Goal: Navigation & Orientation: Find specific page/section

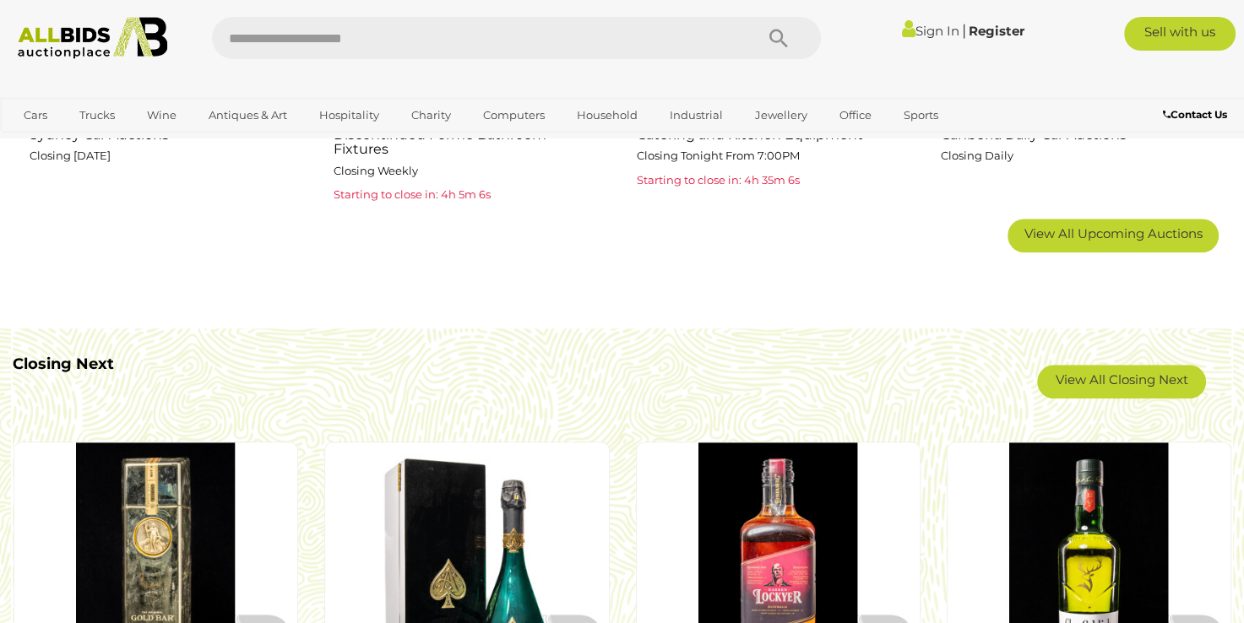
scroll to position [1340, 0]
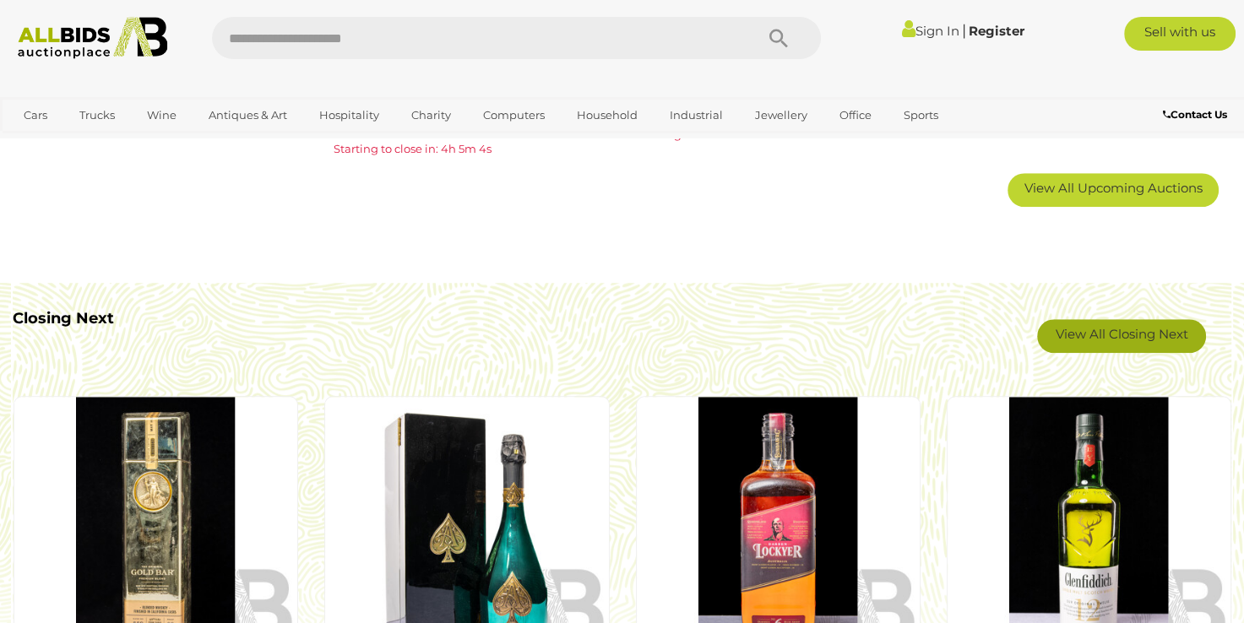
click at [1151, 323] on link "View All Closing Next" at bounding box center [1121, 336] width 169 height 34
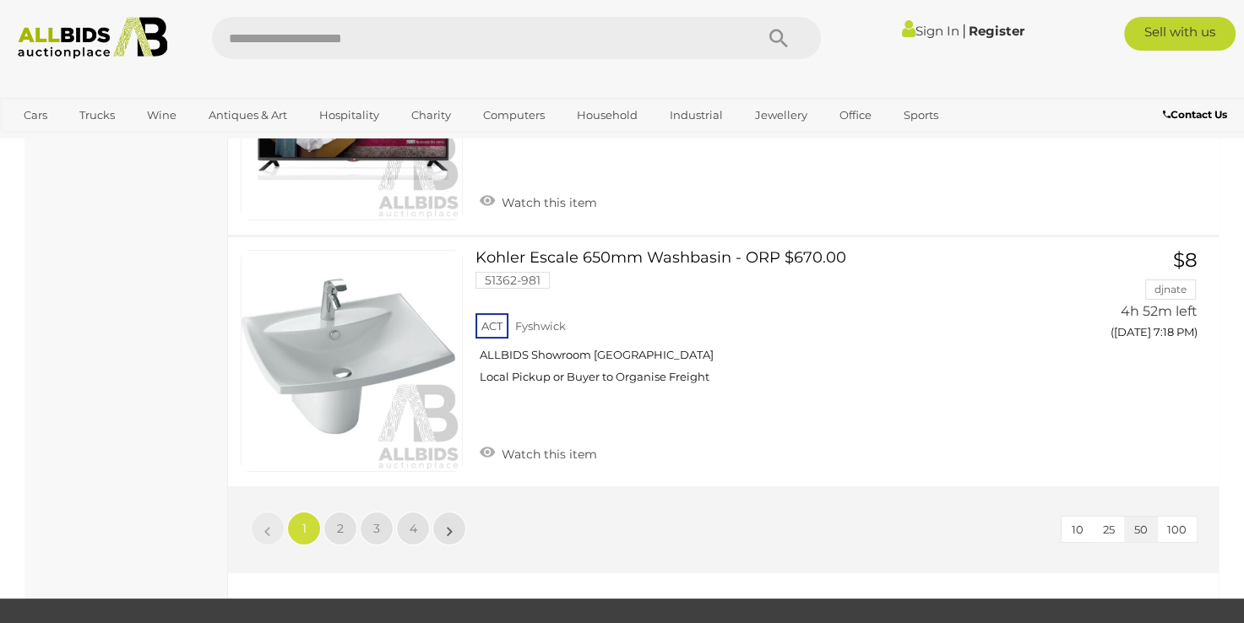
scroll to position [12644, 0]
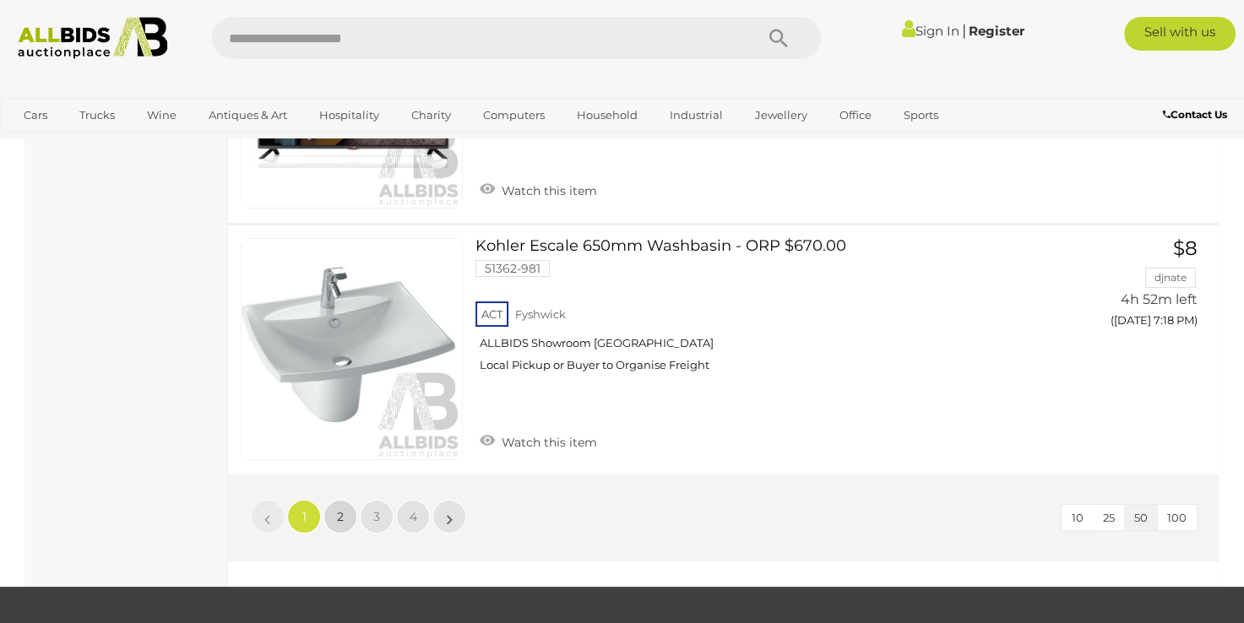
click at [335, 500] on link "2" at bounding box center [340, 517] width 34 height 34
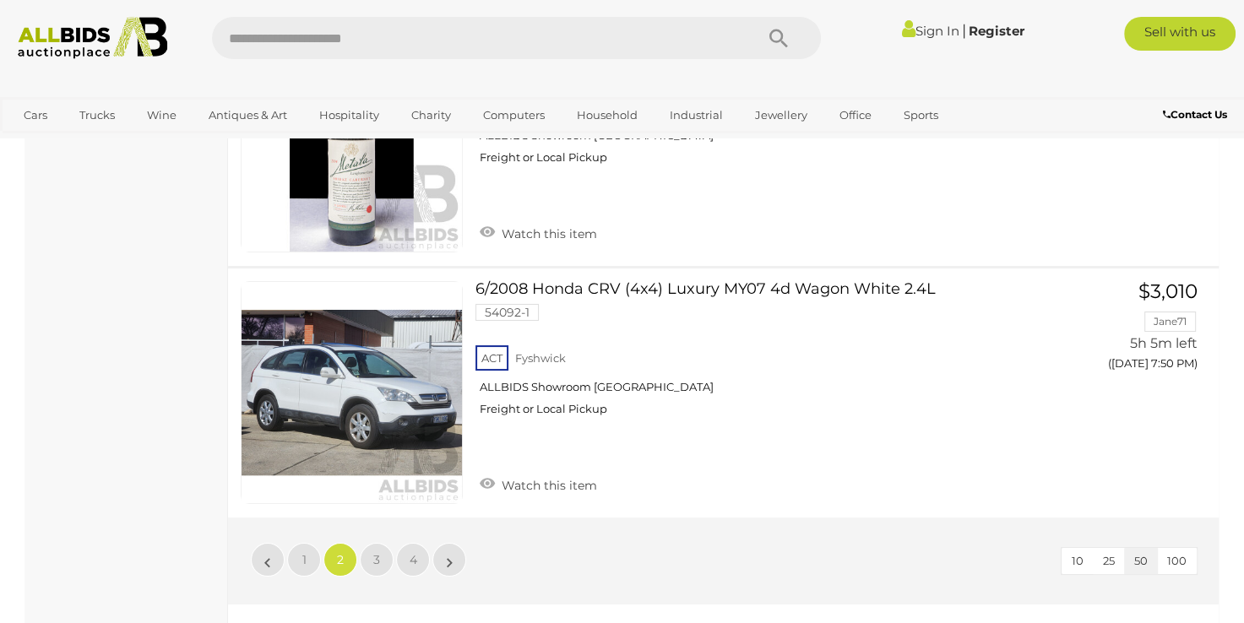
scroll to position [12590, 0]
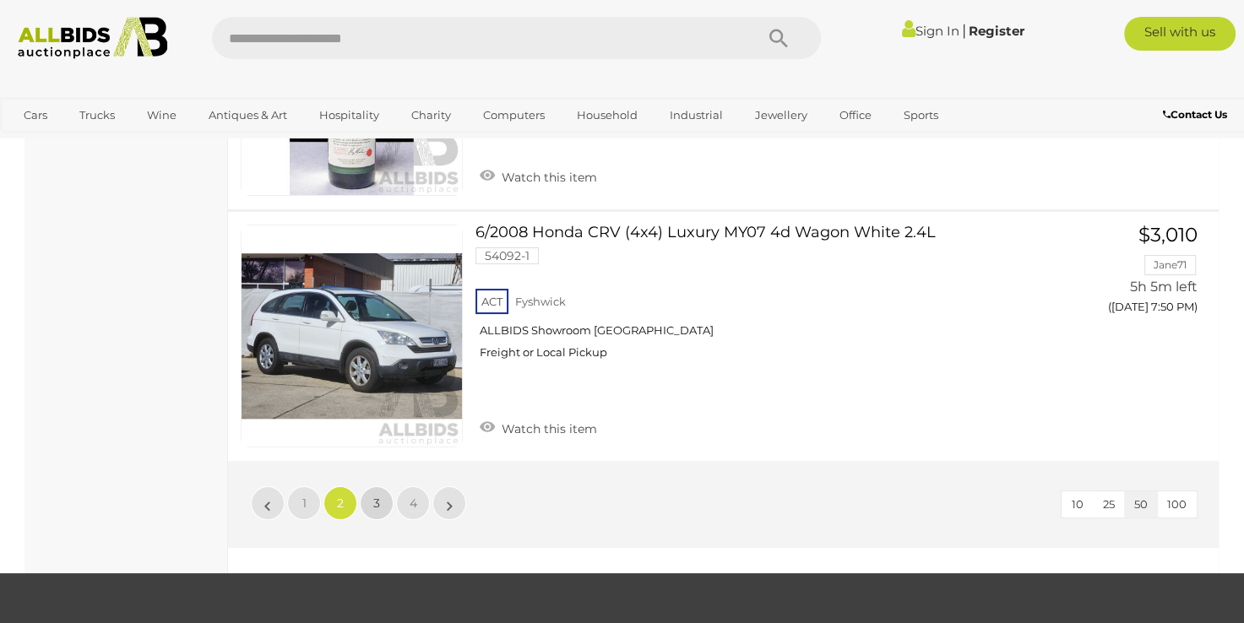
click at [379, 496] on span "3" at bounding box center [376, 503] width 7 height 15
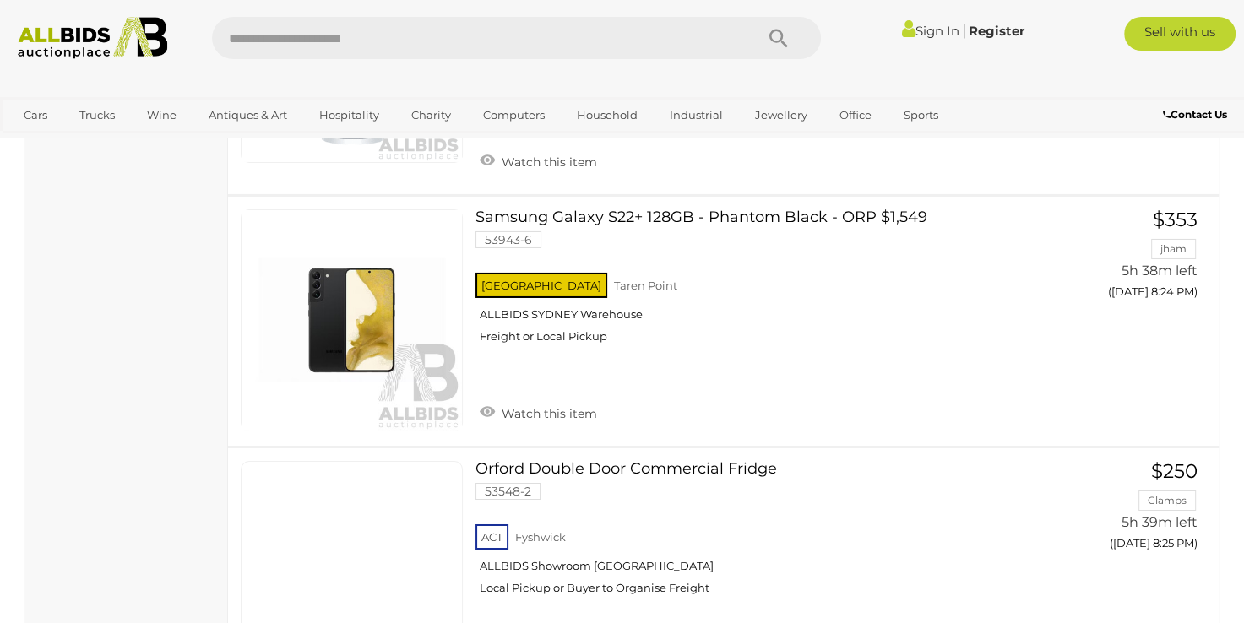
scroll to position [11987, 0]
